Goal: Feedback & Contribution: Leave review/rating

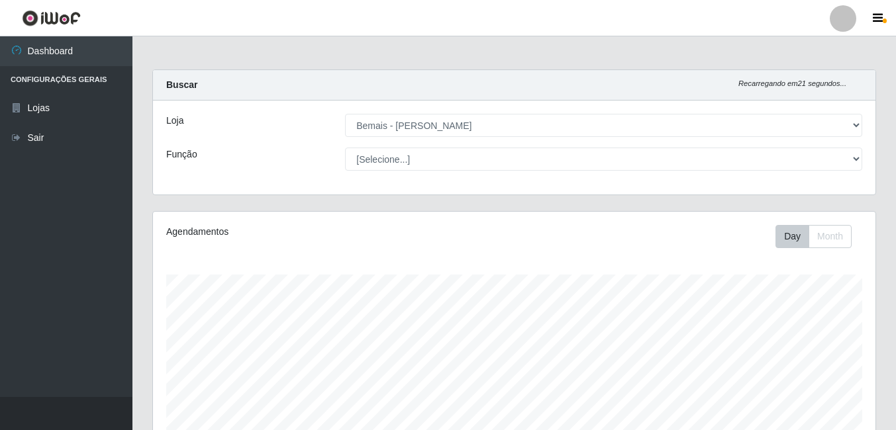
select select "230"
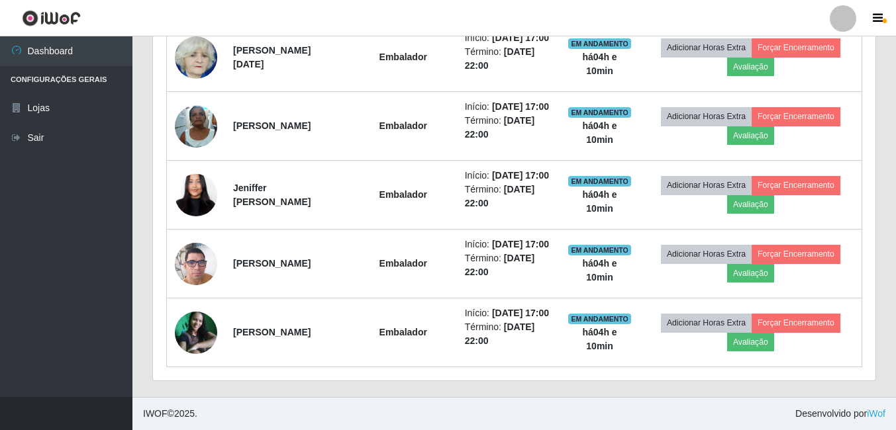
scroll to position [875, 0]
drag, startPoint x: 454, startPoint y: 243, endPoint x: 392, endPoint y: 423, distance: 190.5
click at [392, 423] on footer "IWOF © 2025 . Desenvolvido por iWof" at bounding box center [513, 413] width 763 height 33
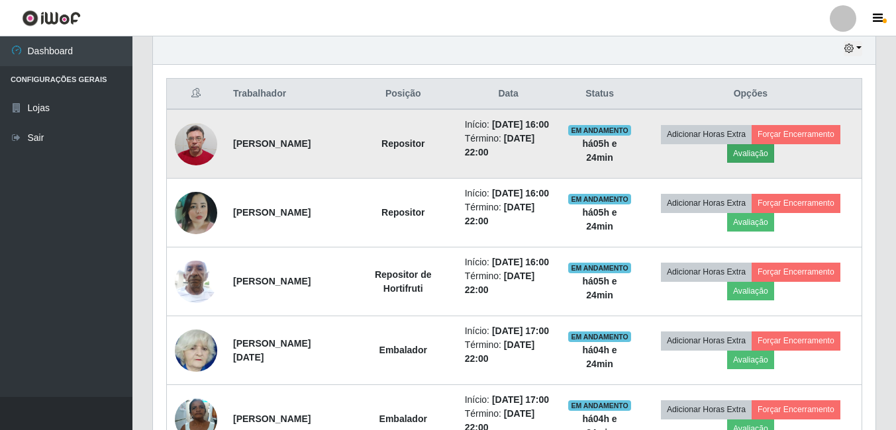
scroll to position [478, 0]
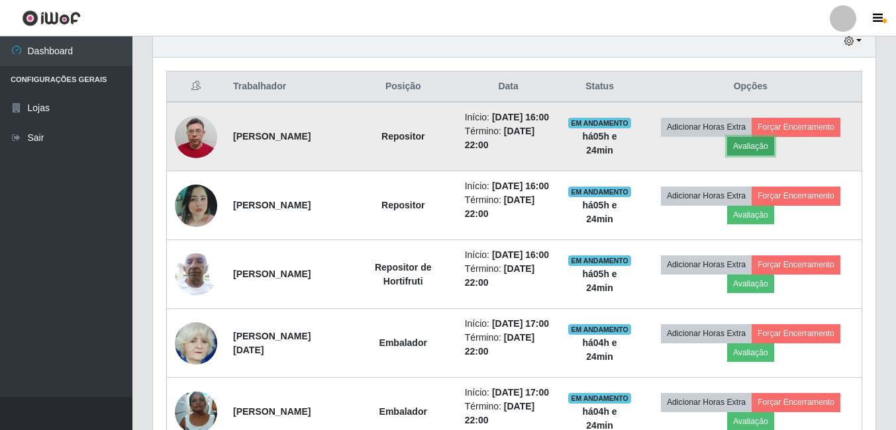
click at [774, 156] on button "Avaliação" at bounding box center [750, 146] width 47 height 19
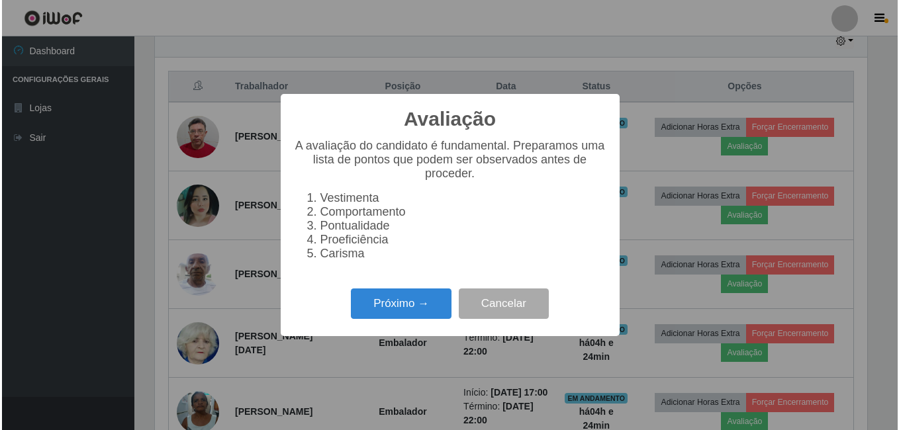
scroll to position [275, 716]
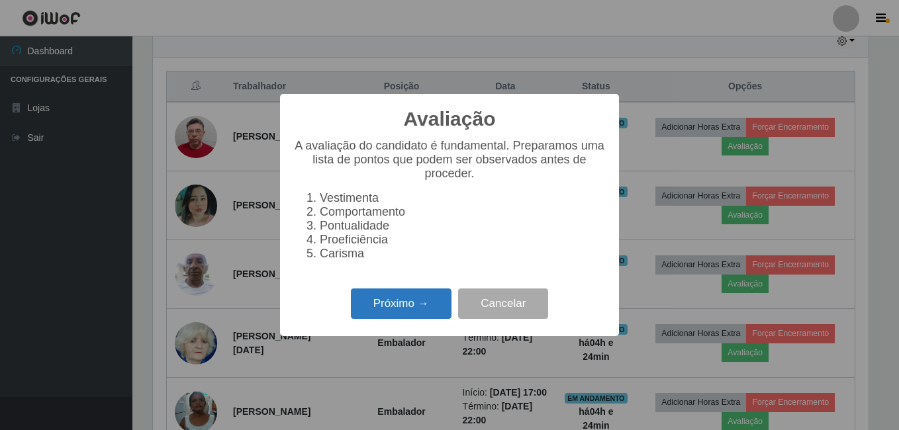
click at [375, 320] on button "Próximo →" at bounding box center [401, 304] width 101 height 31
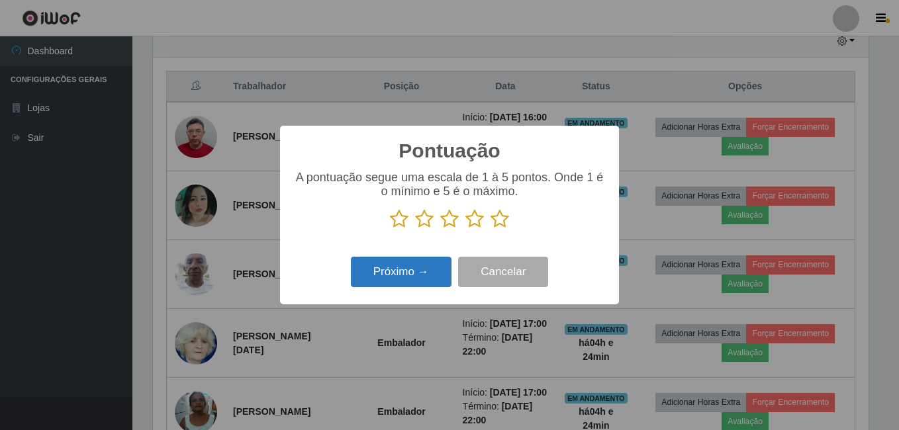
scroll to position [661740, 661299]
click at [499, 216] on icon at bounding box center [500, 219] width 19 height 20
click at [491, 229] on input "radio" at bounding box center [491, 229] width 0 height 0
click at [446, 277] on button "Próximo →" at bounding box center [401, 272] width 101 height 31
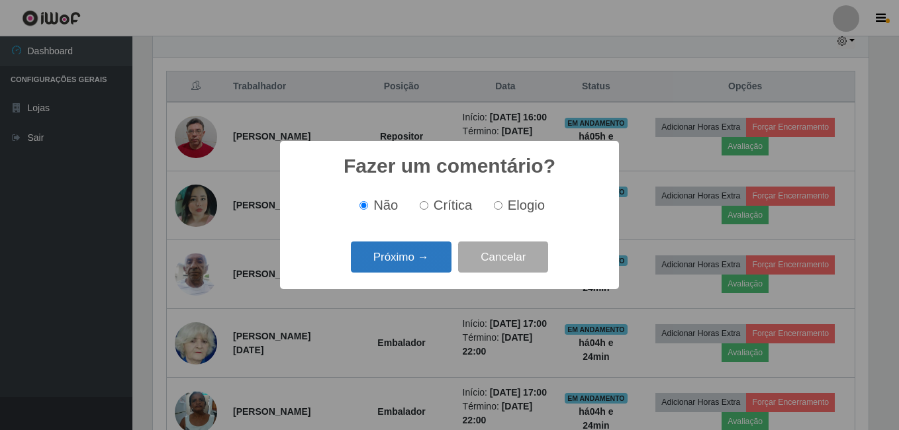
click at [439, 273] on button "Próximo →" at bounding box center [401, 257] width 101 height 31
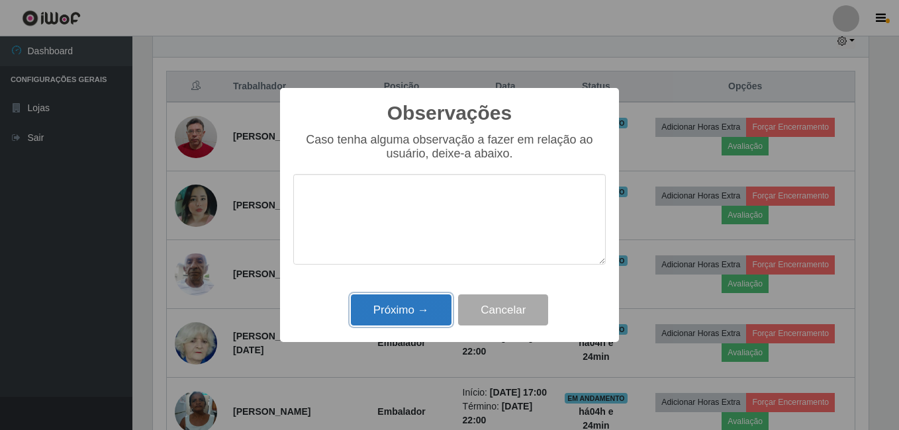
click at [423, 314] on button "Próximo →" at bounding box center [401, 310] width 101 height 31
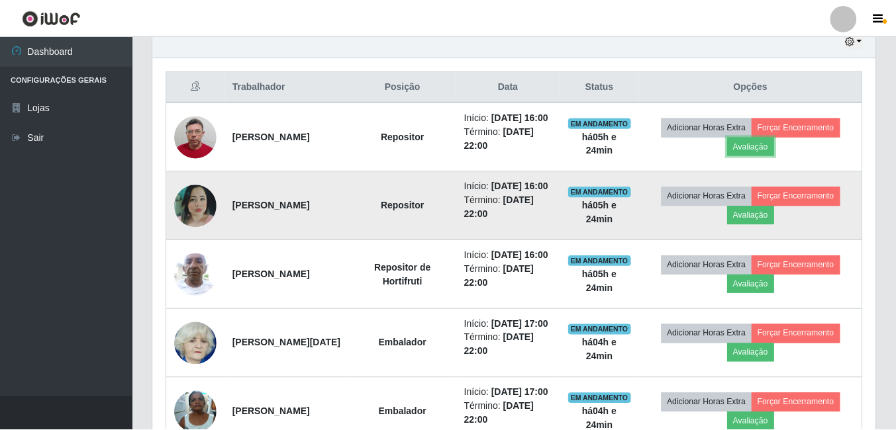
scroll to position [275, 722]
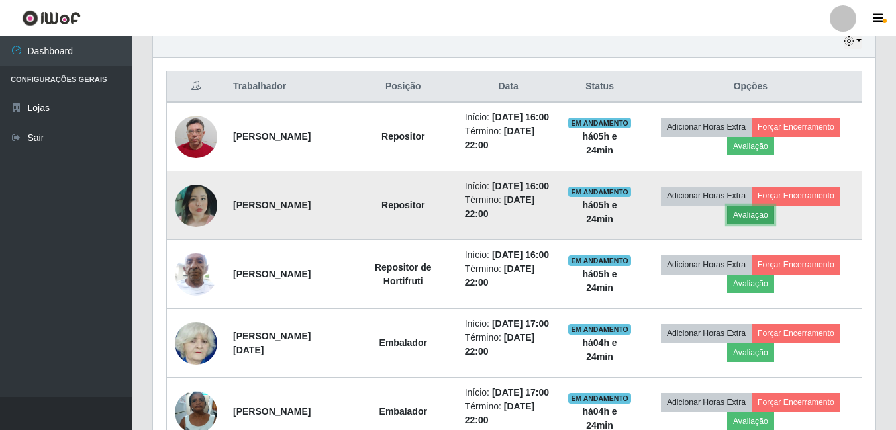
click at [753, 224] on button "Avaliação" at bounding box center [750, 215] width 47 height 19
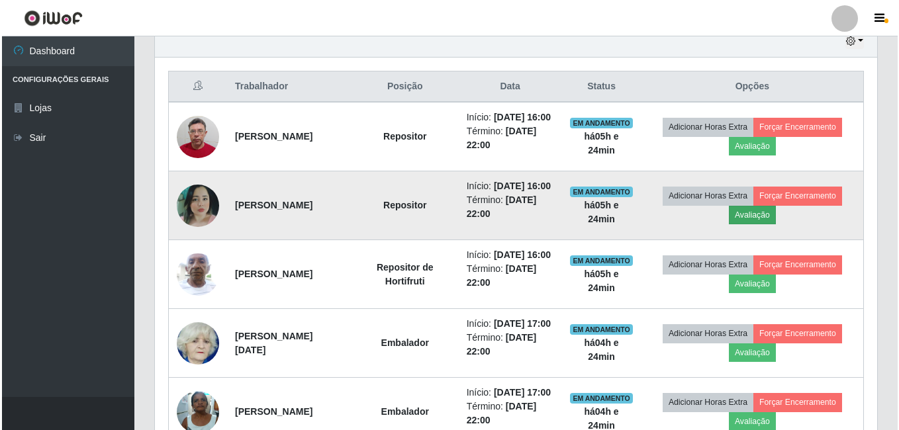
scroll to position [275, 716]
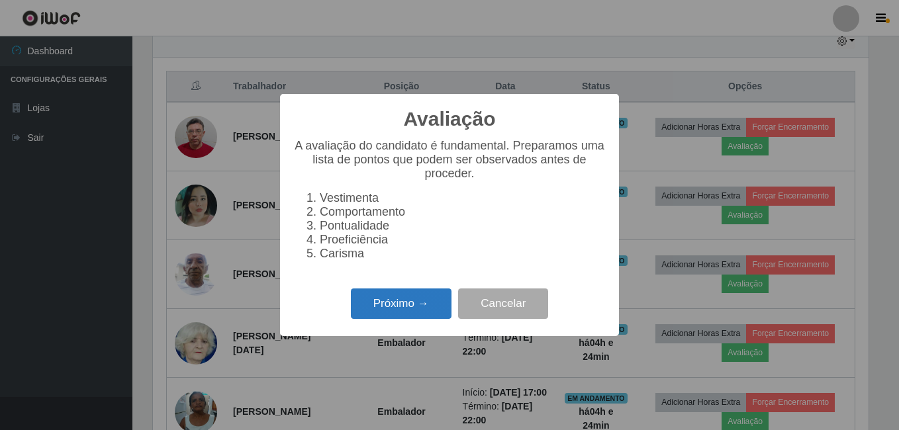
click at [425, 303] on button "Próximo →" at bounding box center [401, 304] width 101 height 31
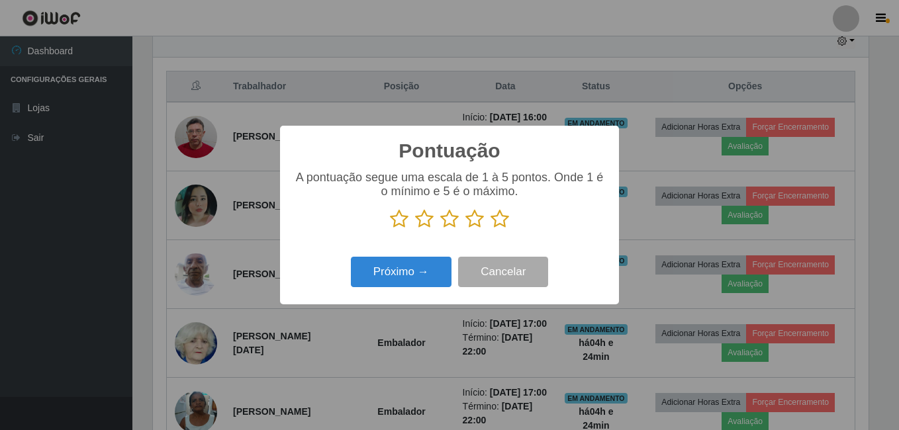
scroll to position [661740, 661299]
click at [500, 224] on icon at bounding box center [500, 219] width 19 height 20
click at [491, 229] on input "radio" at bounding box center [491, 229] width 0 height 0
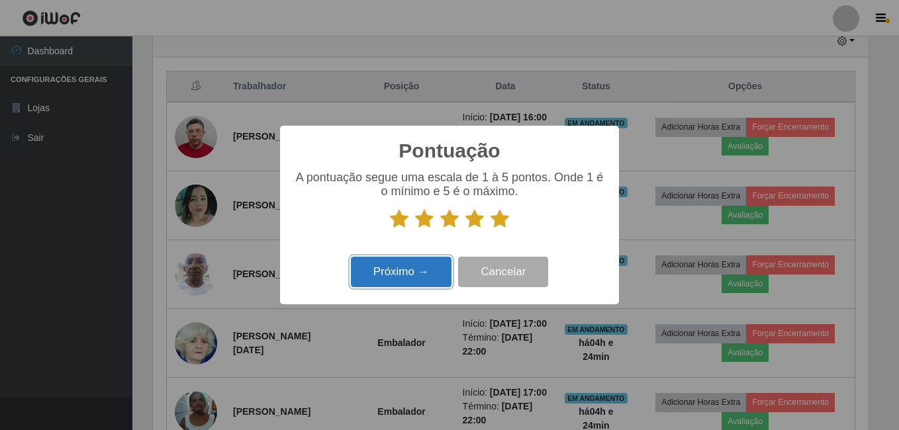
click at [432, 269] on button "Próximo →" at bounding box center [401, 272] width 101 height 31
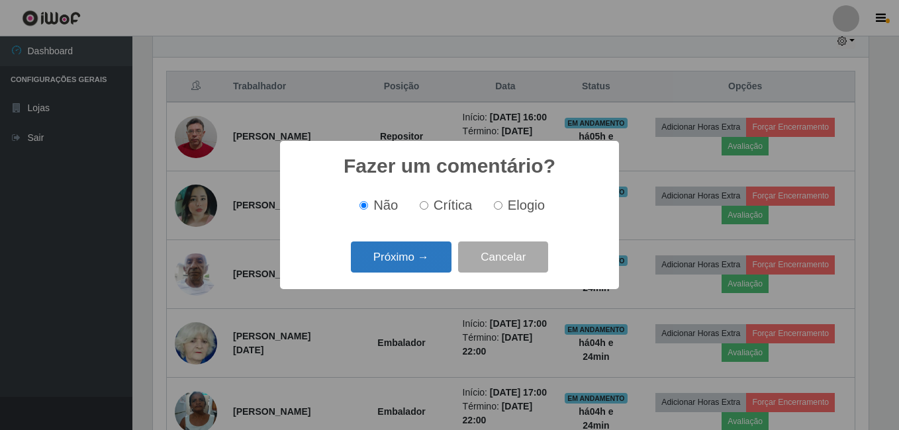
click at [434, 261] on button "Próximo →" at bounding box center [401, 257] width 101 height 31
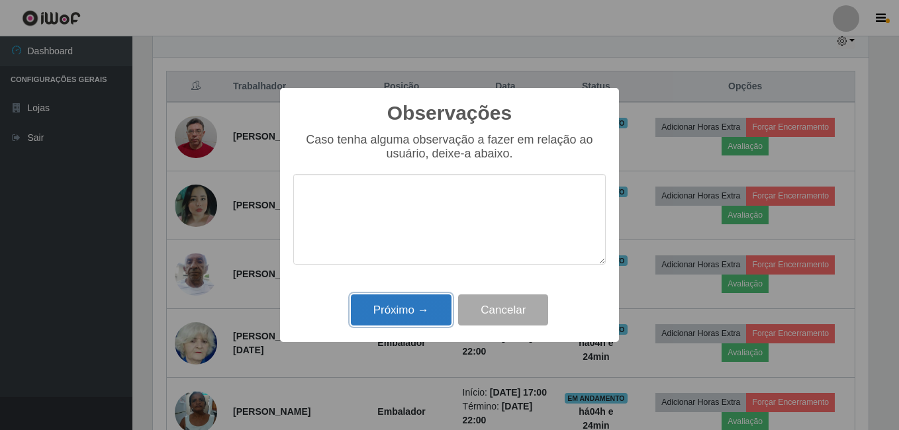
click at [414, 312] on button "Próximo →" at bounding box center [401, 310] width 101 height 31
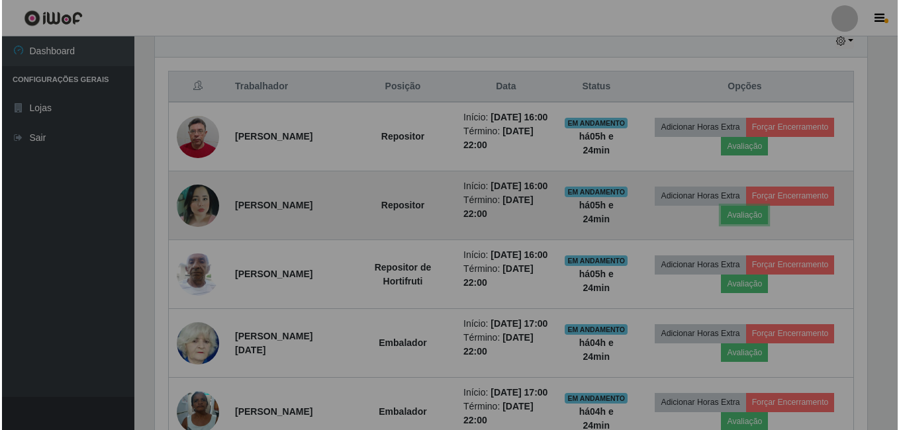
scroll to position [275, 722]
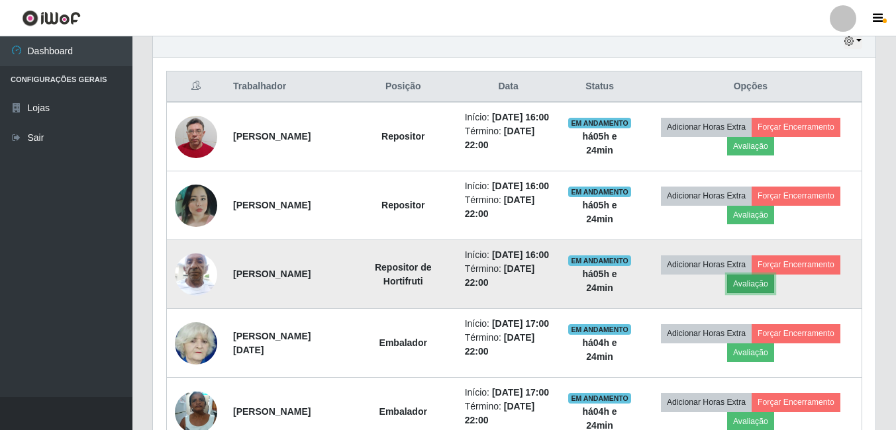
click at [760, 293] on button "Avaliação" at bounding box center [750, 284] width 47 height 19
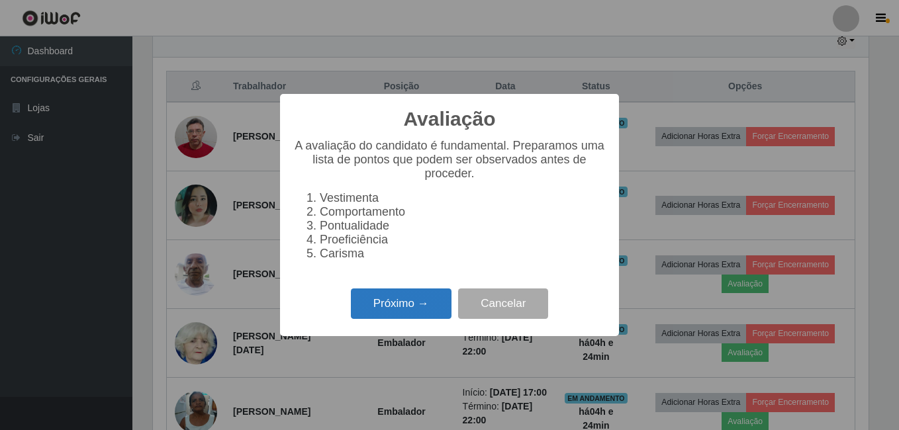
click at [433, 308] on button "Próximo →" at bounding box center [401, 304] width 101 height 31
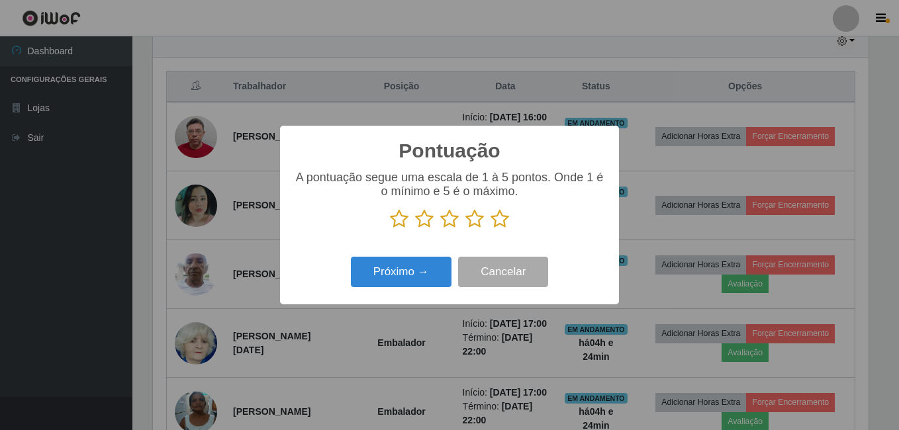
scroll to position [661740, 661299]
click at [499, 219] on icon at bounding box center [500, 219] width 19 height 20
click at [491, 229] on input "radio" at bounding box center [491, 229] width 0 height 0
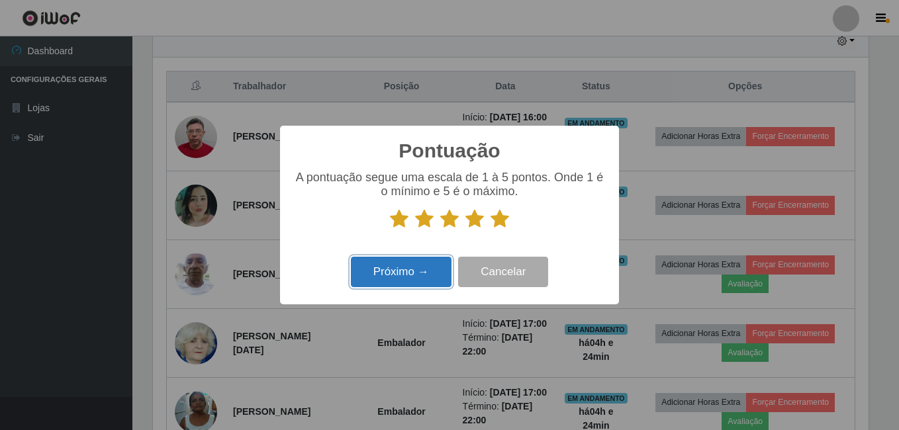
click at [423, 267] on button "Próximo →" at bounding box center [401, 272] width 101 height 31
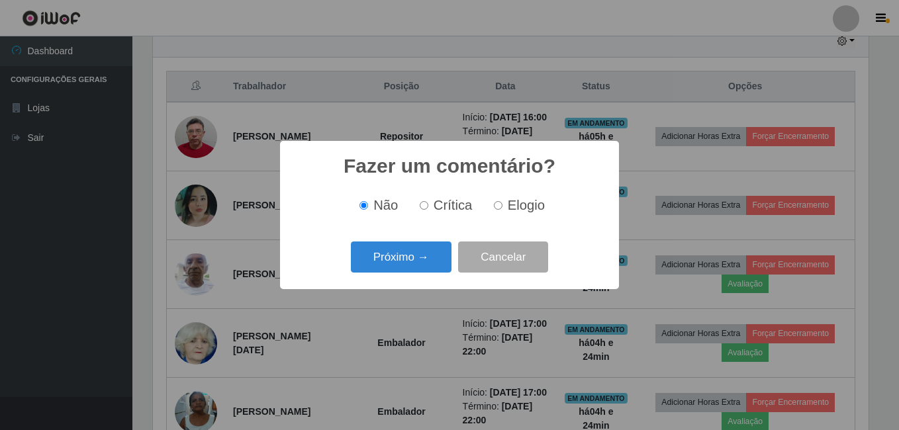
click at [422, 267] on button "Próximo →" at bounding box center [401, 257] width 101 height 31
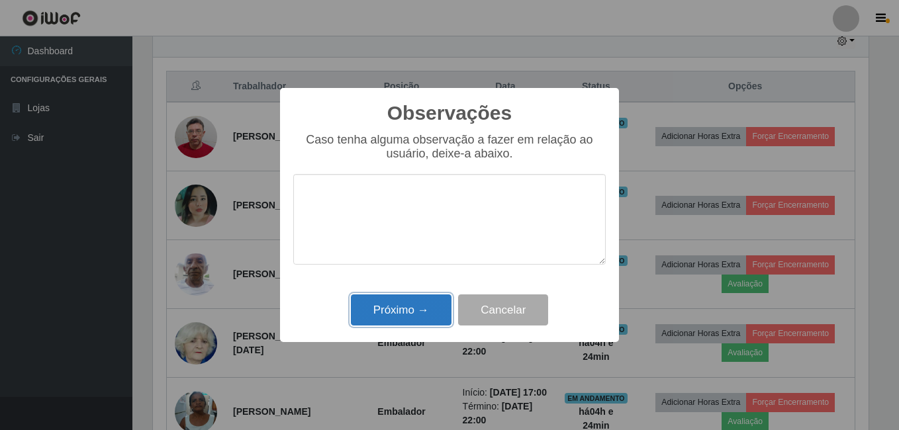
click at [423, 303] on button "Próximo →" at bounding box center [401, 310] width 101 height 31
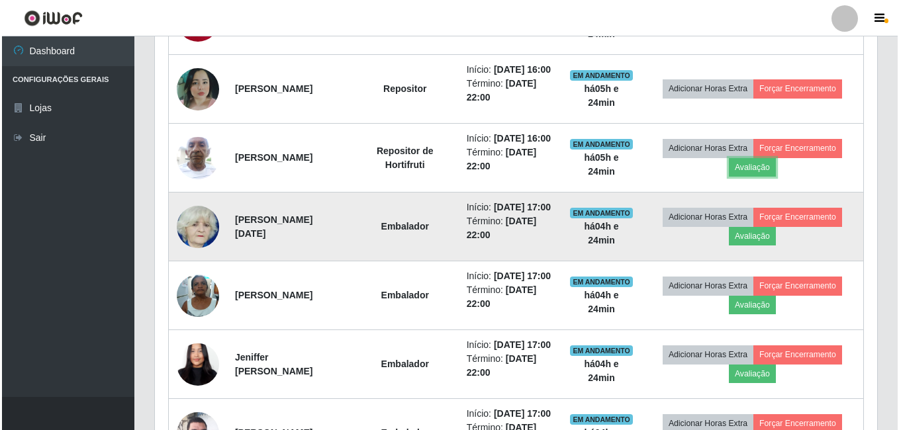
scroll to position [610, 0]
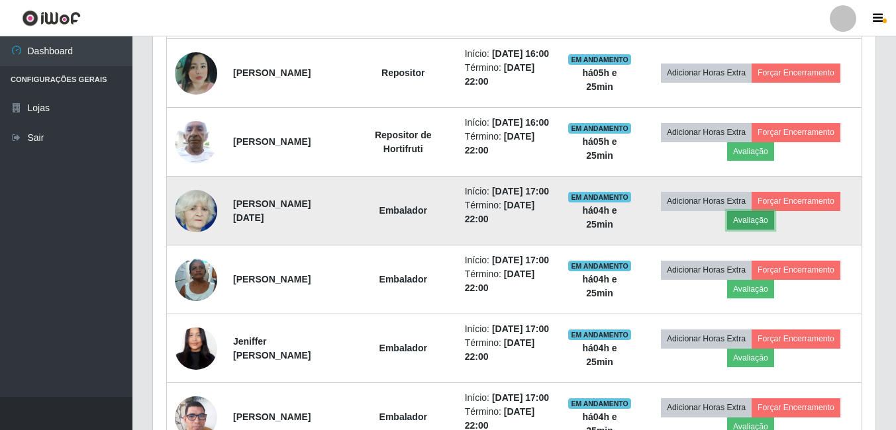
click at [774, 230] on button "Avaliação" at bounding box center [750, 220] width 47 height 19
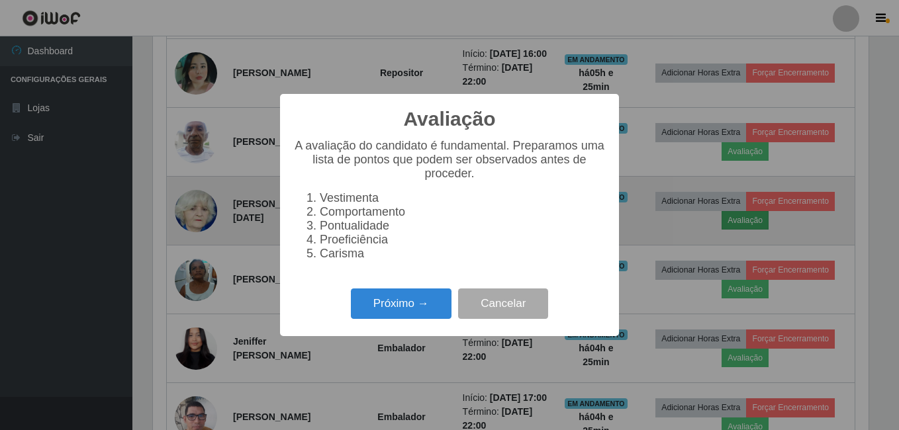
scroll to position [275, 716]
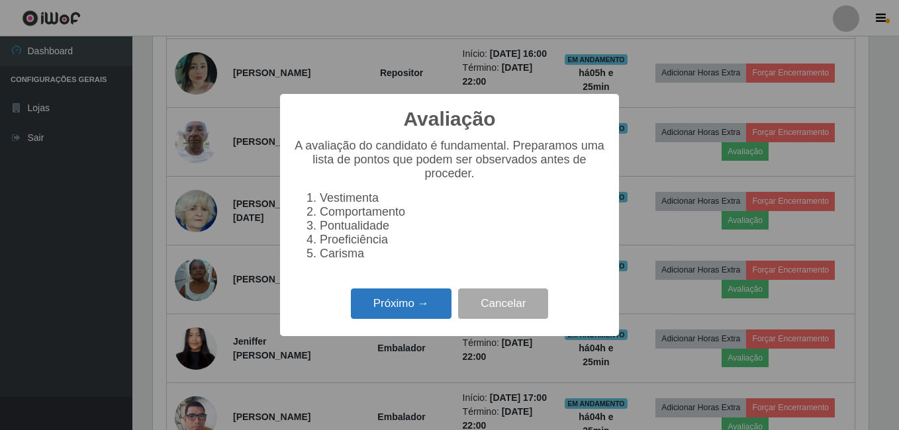
click at [418, 310] on button "Próximo →" at bounding box center [401, 304] width 101 height 31
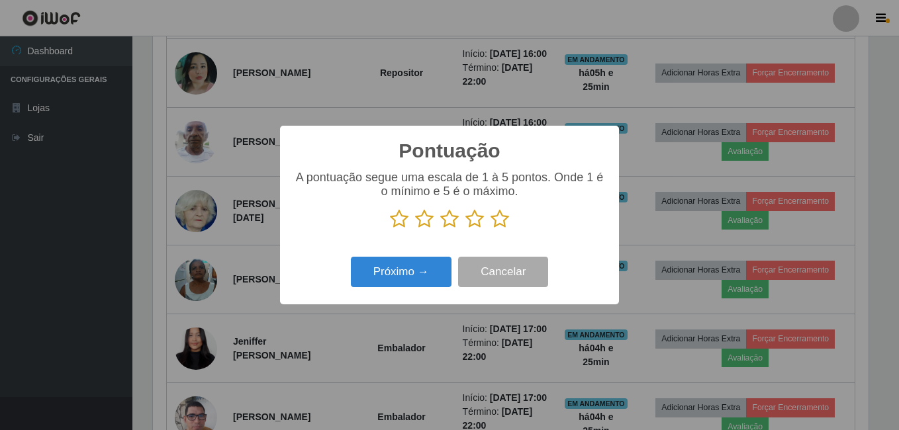
click at [501, 217] on icon at bounding box center [500, 219] width 19 height 20
click at [491, 229] on input "radio" at bounding box center [491, 229] width 0 height 0
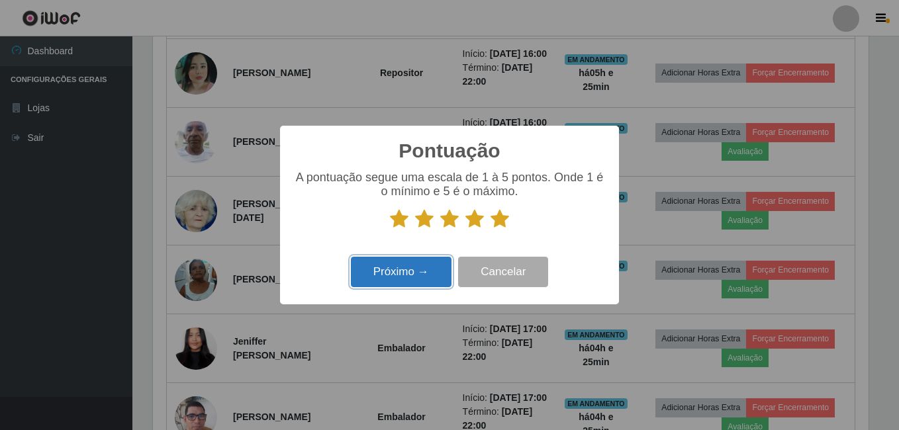
click at [421, 274] on button "Próximo →" at bounding box center [401, 272] width 101 height 31
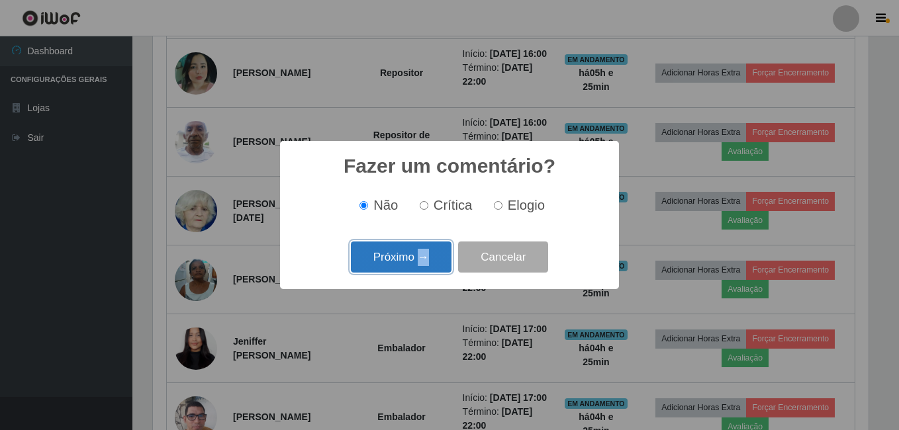
drag, startPoint x: 421, startPoint y: 274, endPoint x: 406, endPoint y: 261, distance: 19.7
click at [406, 261] on button "Próximo →" at bounding box center [401, 257] width 101 height 31
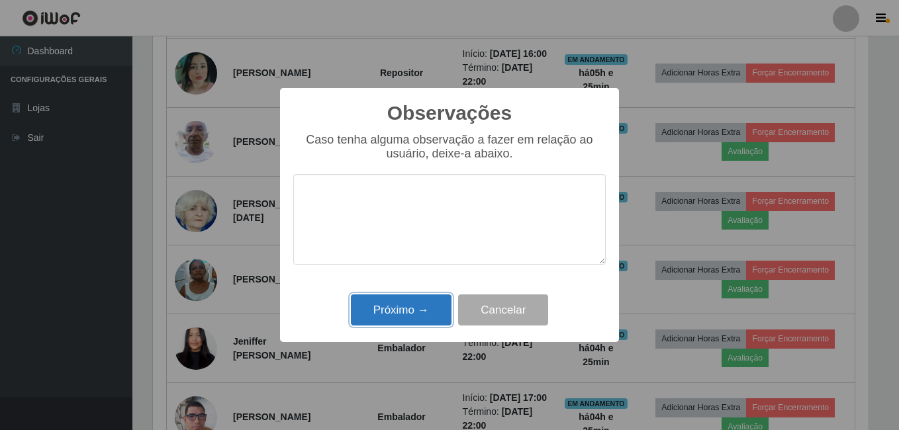
click at [401, 306] on button "Próximo →" at bounding box center [401, 310] width 101 height 31
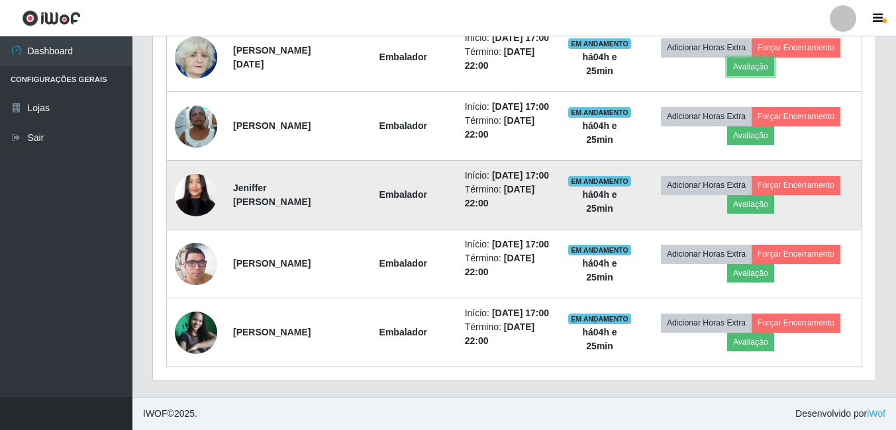
scroll to position [875, 0]
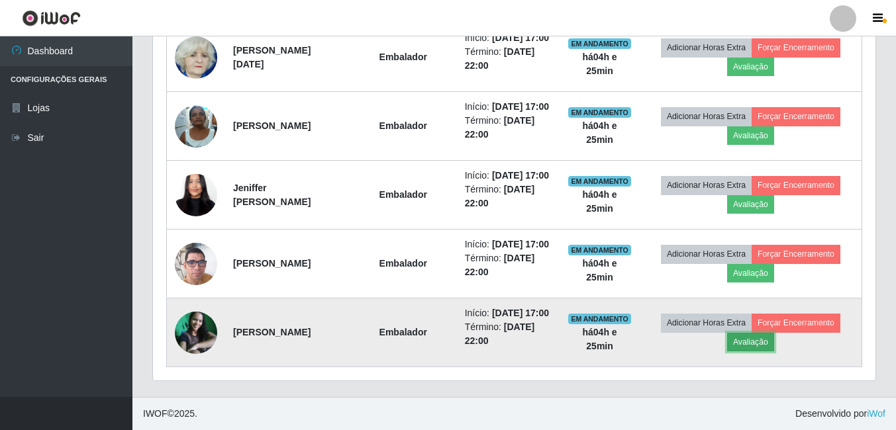
click at [743, 336] on button "Avaliação" at bounding box center [750, 342] width 47 height 19
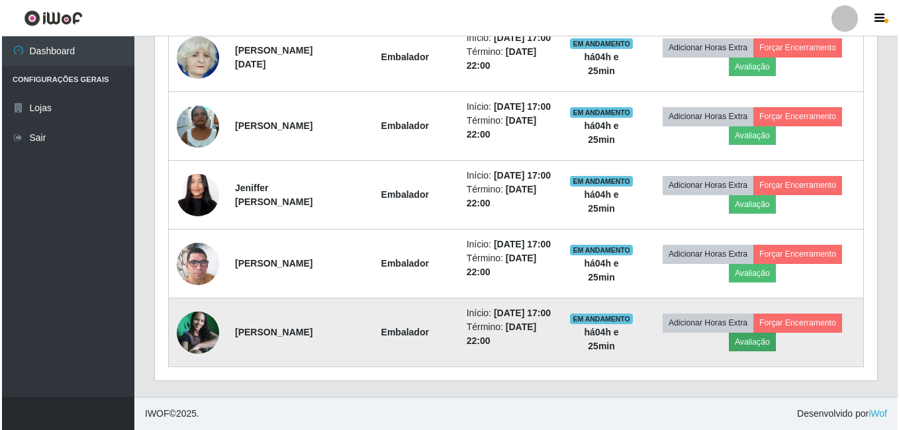
scroll to position [275, 716]
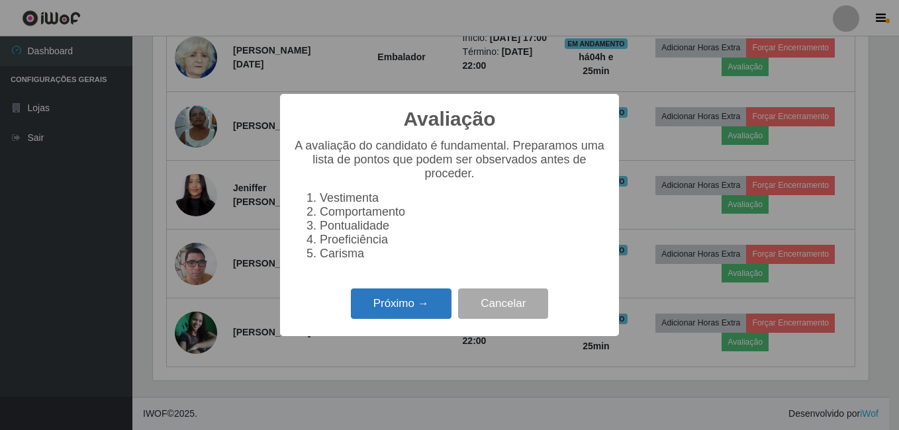
click at [411, 310] on button "Próximo →" at bounding box center [401, 304] width 101 height 31
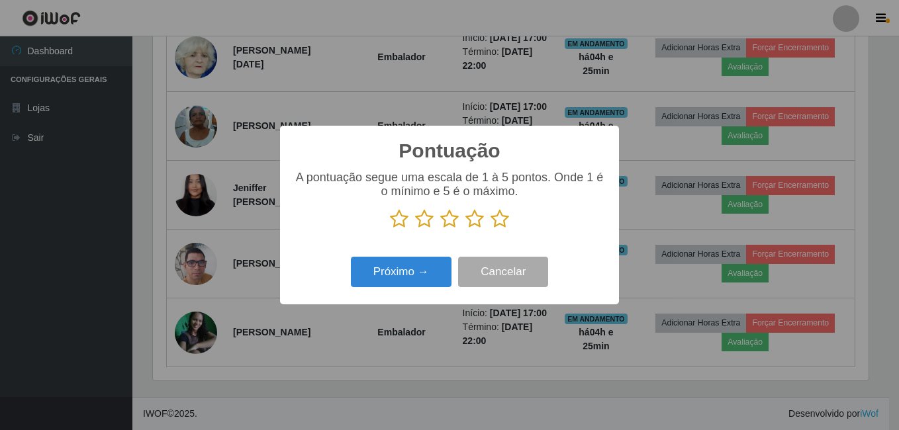
click at [496, 219] on icon at bounding box center [500, 219] width 19 height 20
click at [491, 229] on input "radio" at bounding box center [491, 229] width 0 height 0
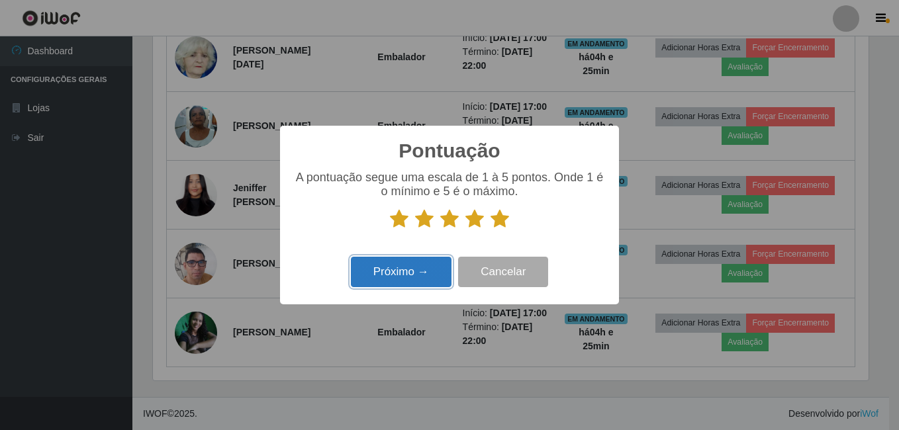
click at [442, 261] on button "Próximo →" at bounding box center [401, 272] width 101 height 31
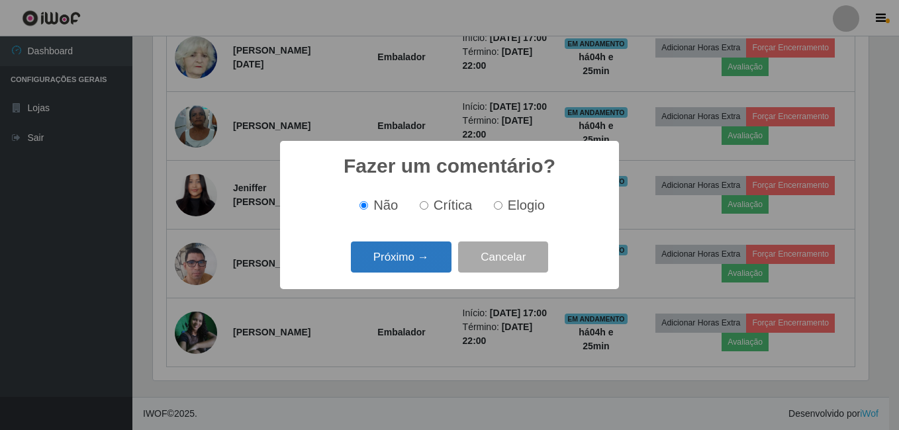
click at [442, 261] on button "Próximo →" at bounding box center [401, 257] width 101 height 31
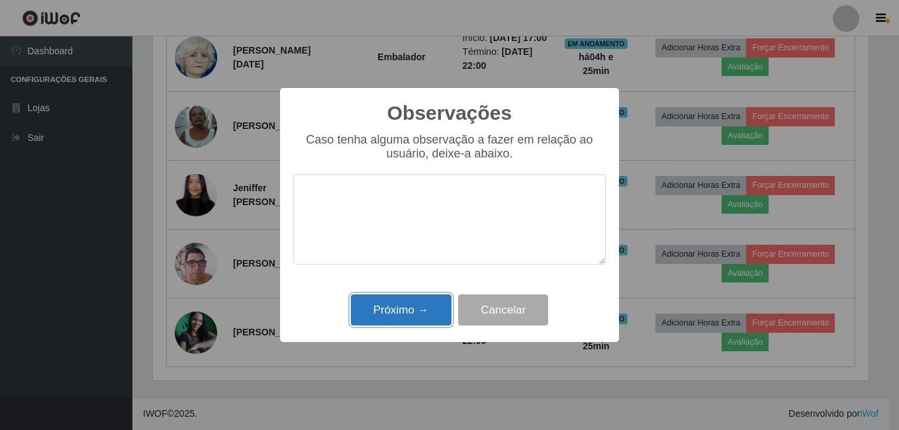
click at [425, 305] on button "Próximo →" at bounding box center [401, 310] width 101 height 31
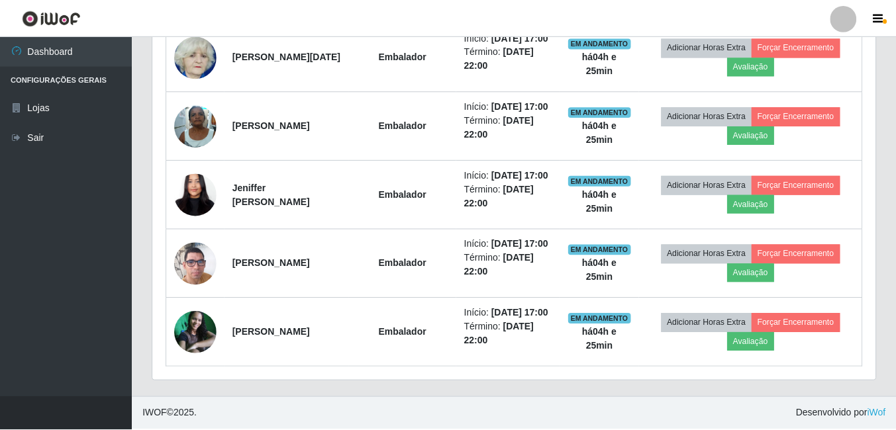
scroll to position [0, 0]
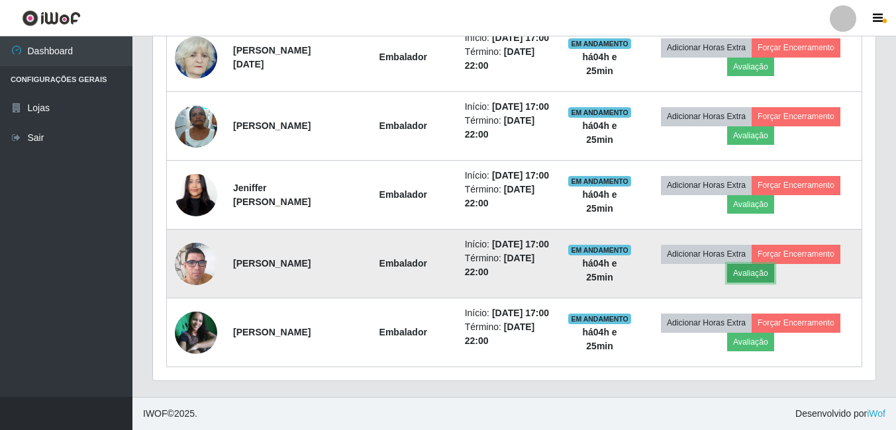
click at [765, 264] on button "Avaliação" at bounding box center [750, 273] width 47 height 19
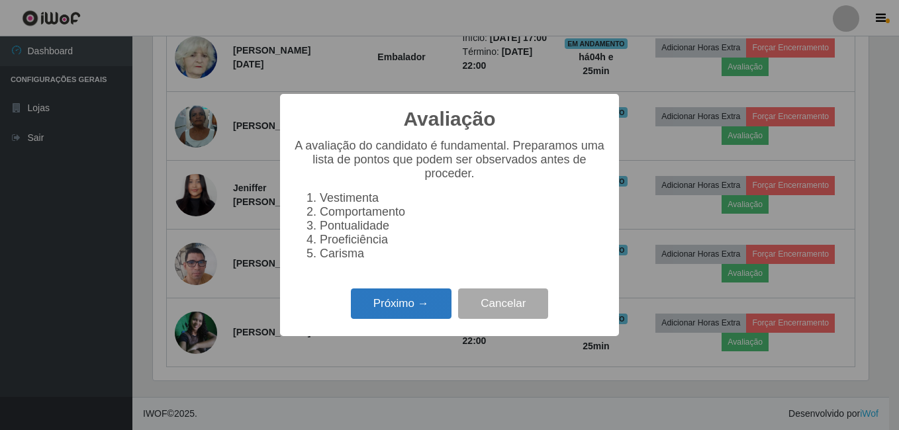
click at [405, 314] on button "Próximo →" at bounding box center [401, 304] width 101 height 31
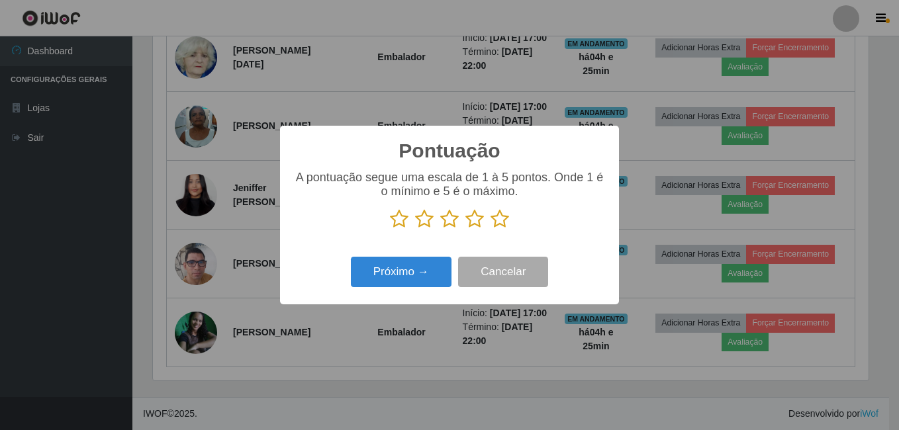
click at [497, 221] on icon at bounding box center [500, 219] width 19 height 20
click at [491, 229] on input "radio" at bounding box center [491, 229] width 0 height 0
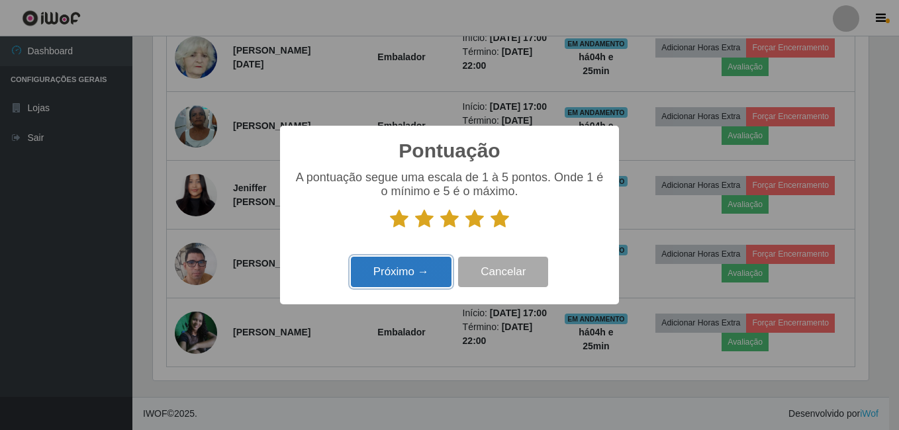
click at [412, 275] on button "Próximo →" at bounding box center [401, 272] width 101 height 31
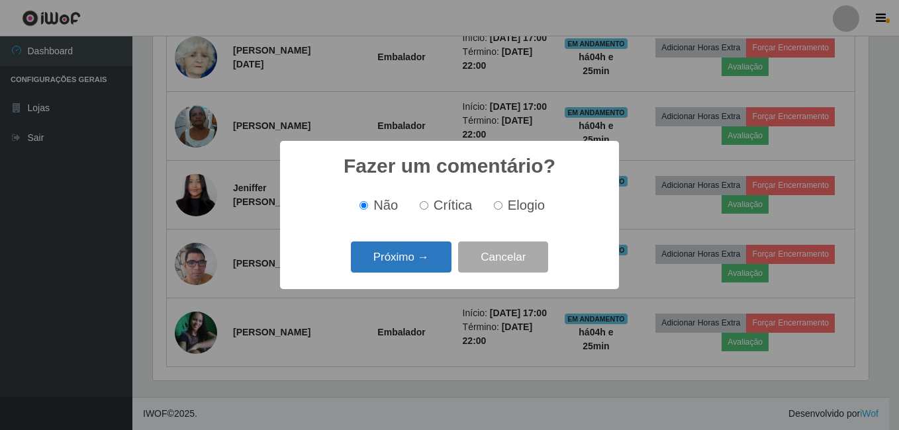
click at [418, 267] on button "Próximo →" at bounding box center [401, 257] width 101 height 31
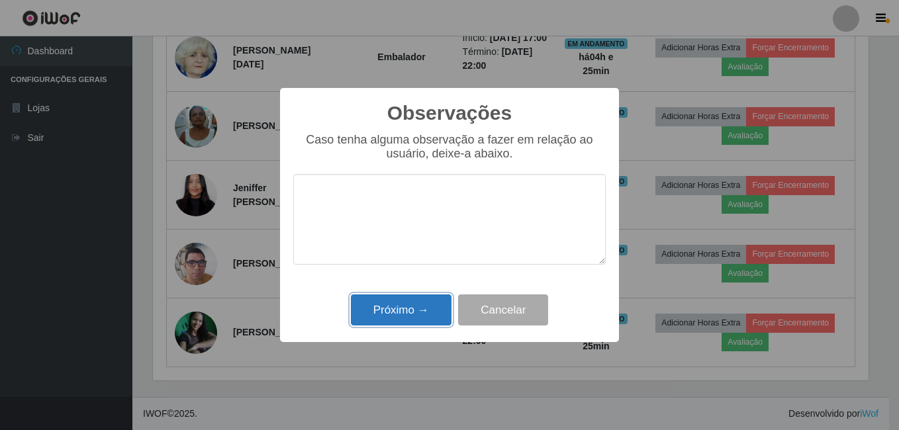
click at [408, 308] on button "Próximo →" at bounding box center [401, 310] width 101 height 31
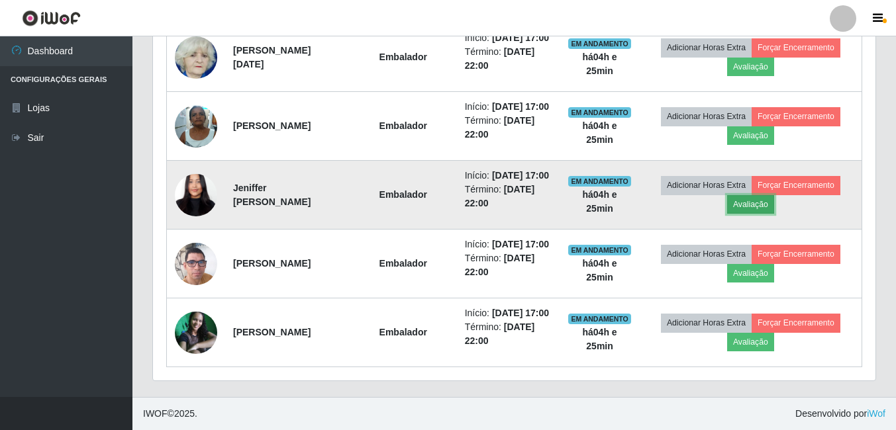
click at [749, 195] on button "Avaliação" at bounding box center [750, 204] width 47 height 19
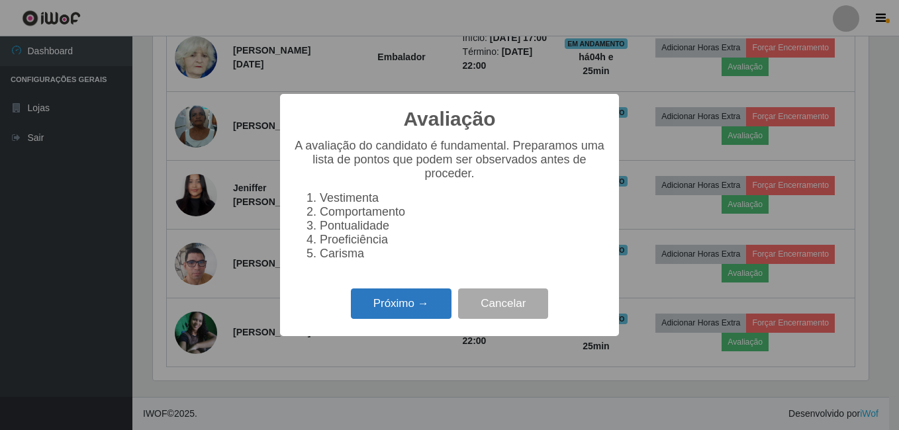
click at [424, 307] on button "Próximo →" at bounding box center [401, 304] width 101 height 31
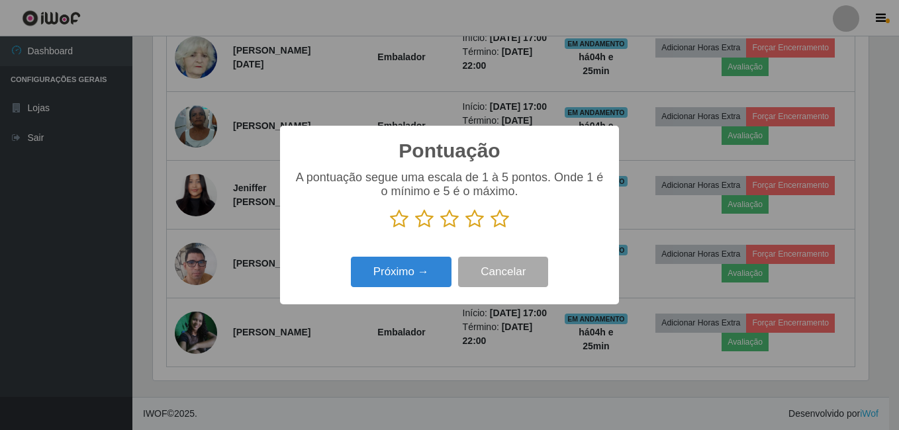
click at [502, 217] on icon at bounding box center [500, 219] width 19 height 20
click at [491, 229] on input "radio" at bounding box center [491, 229] width 0 height 0
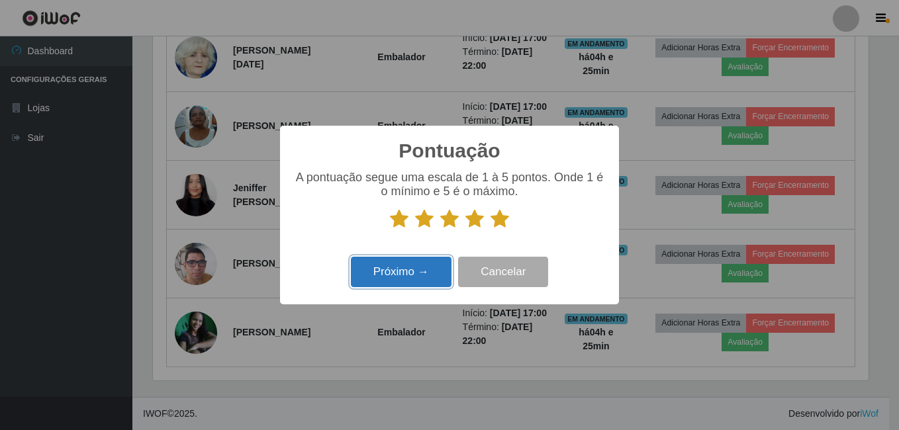
click at [426, 267] on button "Próximo →" at bounding box center [401, 272] width 101 height 31
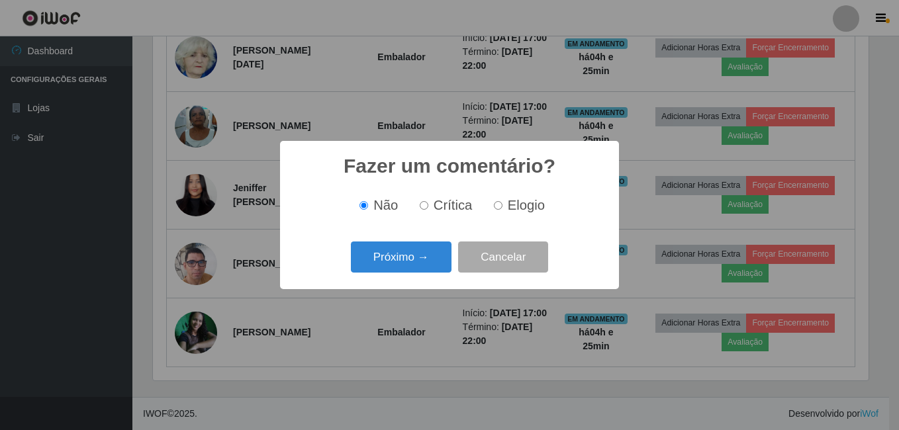
click at [426, 267] on button "Próximo →" at bounding box center [401, 257] width 101 height 31
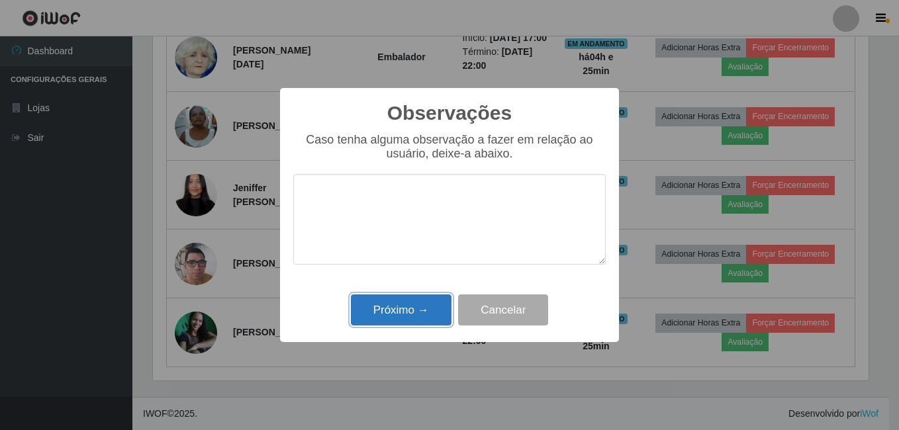
click at [412, 305] on button "Próximo →" at bounding box center [401, 310] width 101 height 31
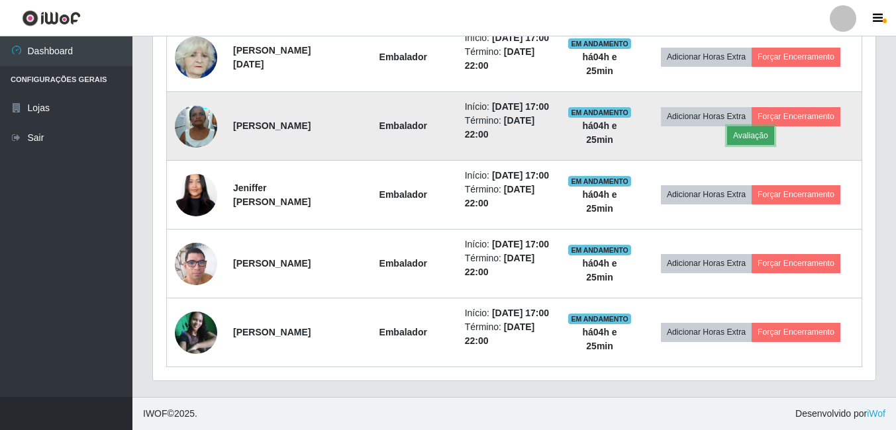
click at [774, 145] on button "Avaliação" at bounding box center [750, 135] width 47 height 19
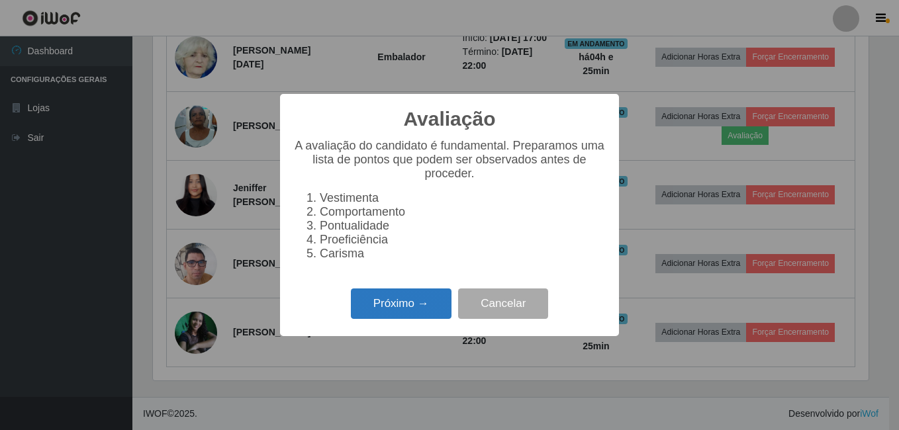
click at [384, 307] on button "Próximo →" at bounding box center [401, 304] width 101 height 31
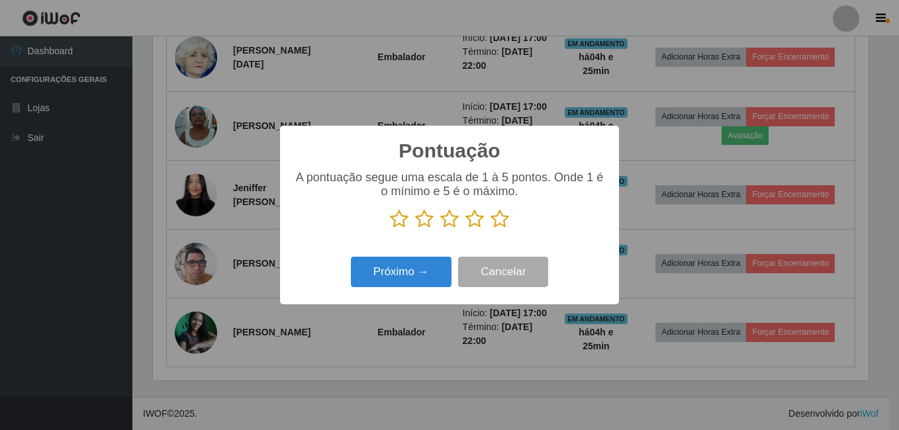
click at [496, 216] on icon at bounding box center [500, 219] width 19 height 20
click at [491, 229] on input "radio" at bounding box center [491, 229] width 0 height 0
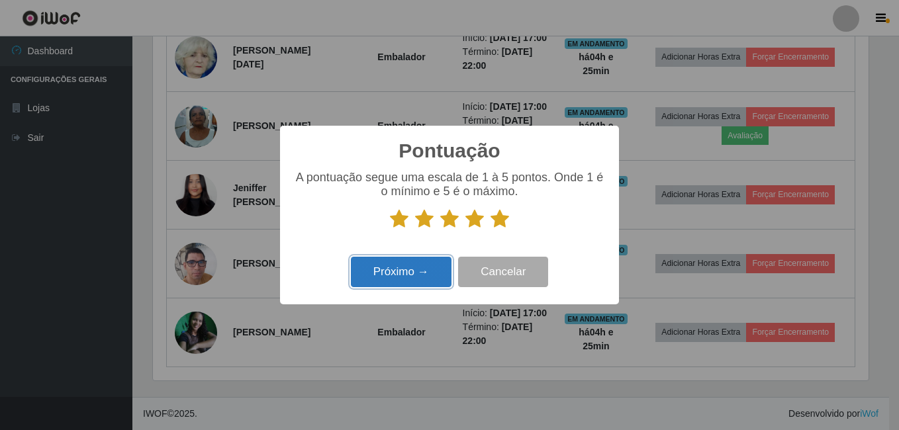
click at [416, 278] on button "Próximo →" at bounding box center [401, 272] width 101 height 31
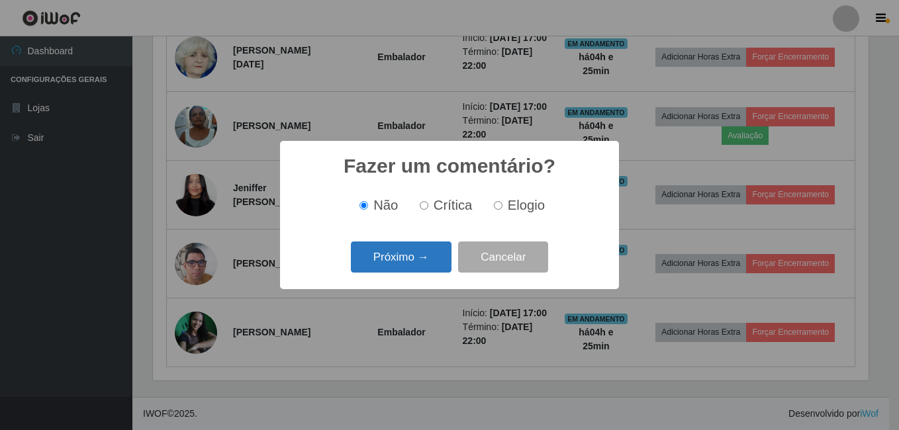
click at [425, 267] on button "Próximo →" at bounding box center [401, 257] width 101 height 31
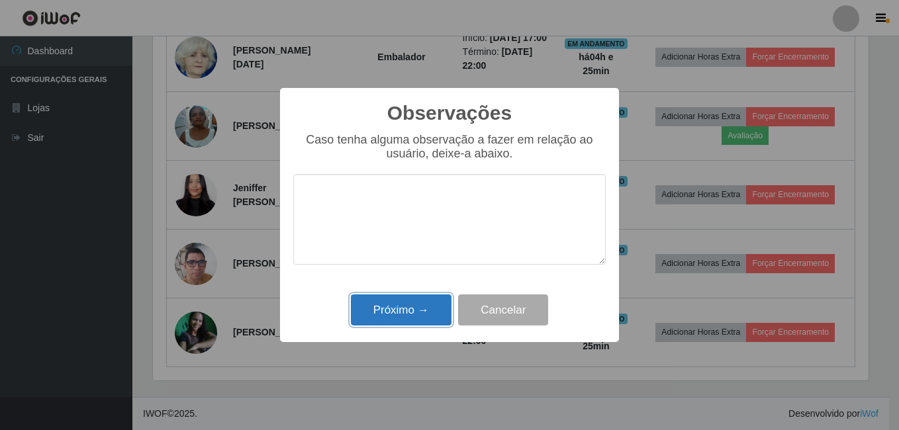
click at [407, 307] on button "Próximo →" at bounding box center [401, 310] width 101 height 31
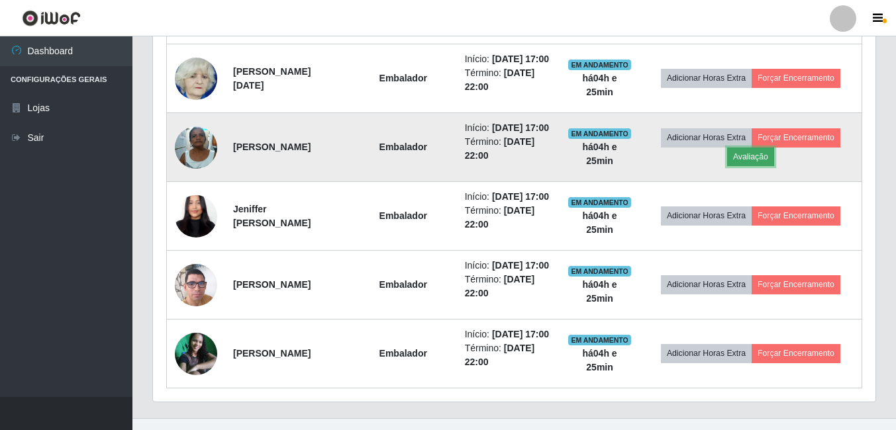
click at [749, 166] on button "Avaliação" at bounding box center [750, 157] width 47 height 19
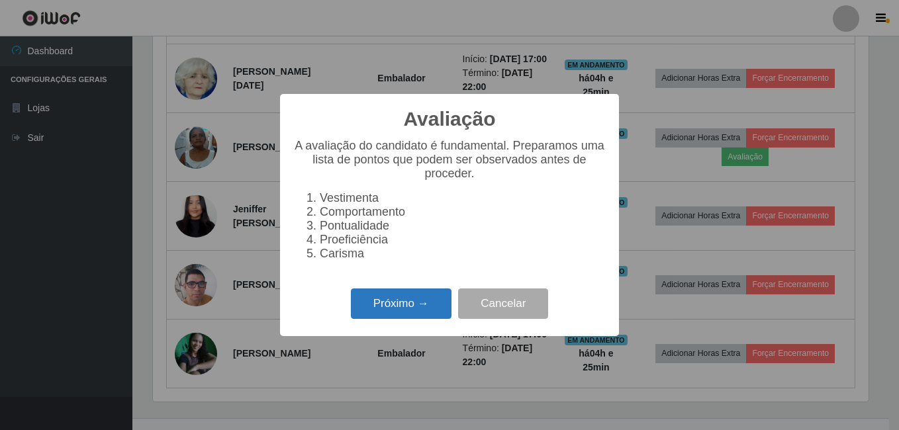
click at [414, 318] on button "Próximo →" at bounding box center [401, 304] width 101 height 31
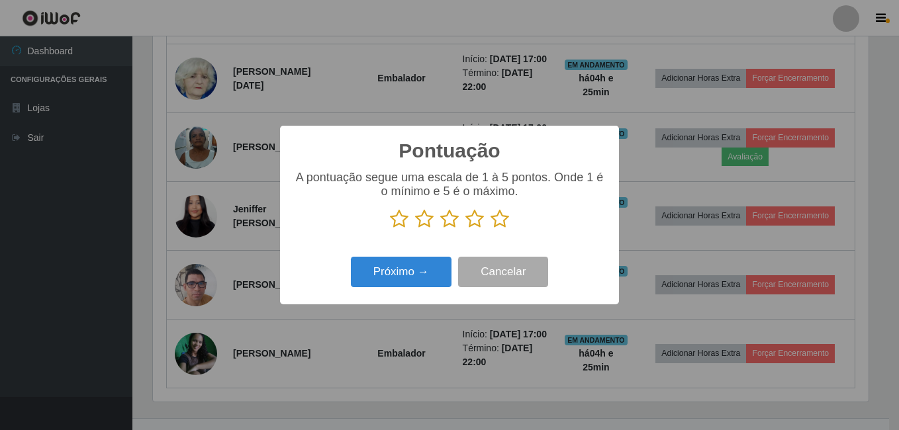
click at [504, 221] on icon at bounding box center [500, 219] width 19 height 20
click at [491, 229] on input "radio" at bounding box center [491, 229] width 0 height 0
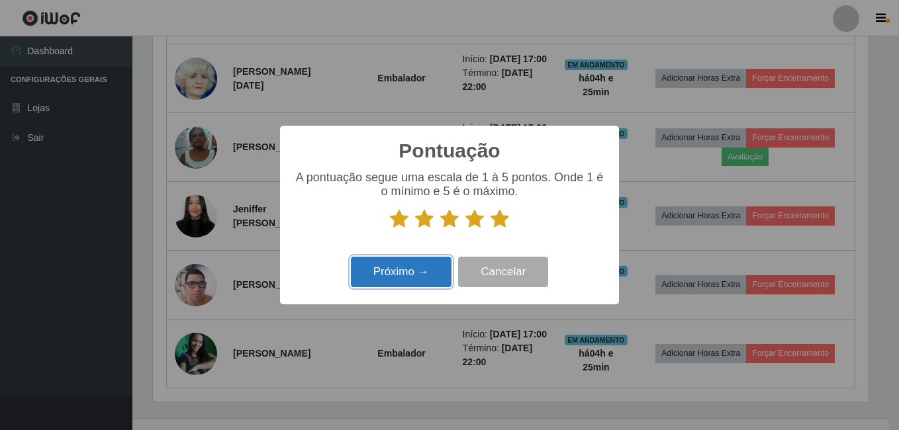
click at [417, 267] on button "Próximo →" at bounding box center [401, 272] width 101 height 31
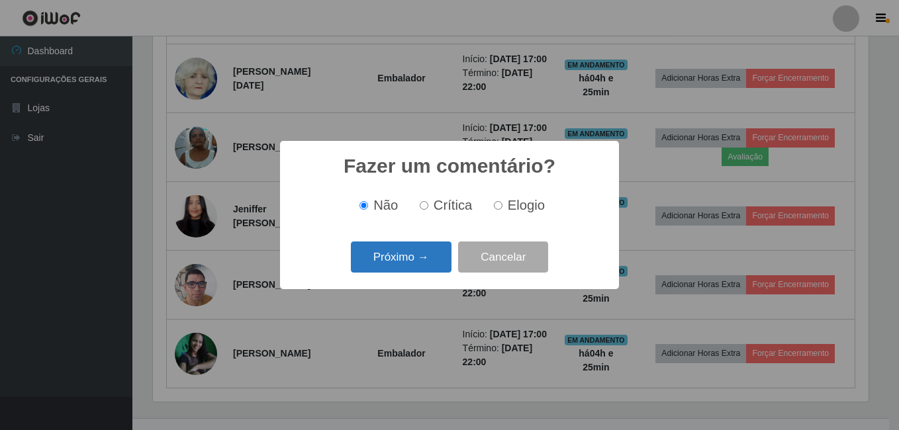
click at [417, 267] on button "Próximo →" at bounding box center [401, 257] width 101 height 31
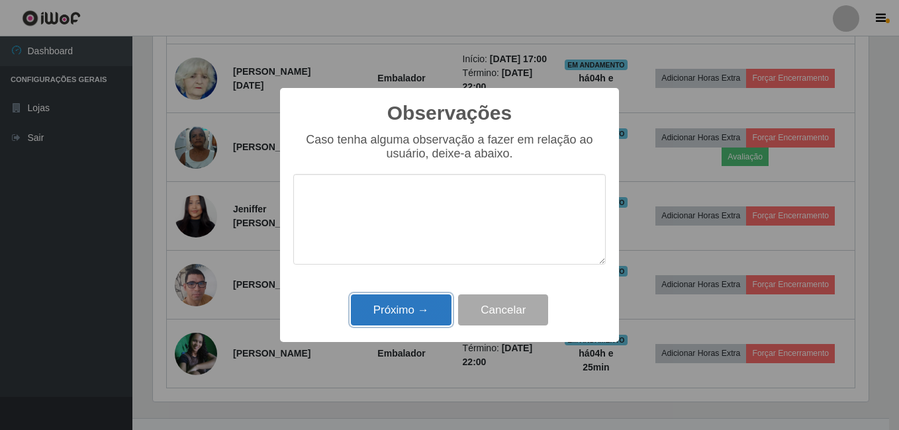
click at [410, 306] on button "Próximo →" at bounding box center [401, 310] width 101 height 31
